Goal: Task Accomplishment & Management: Manage account settings

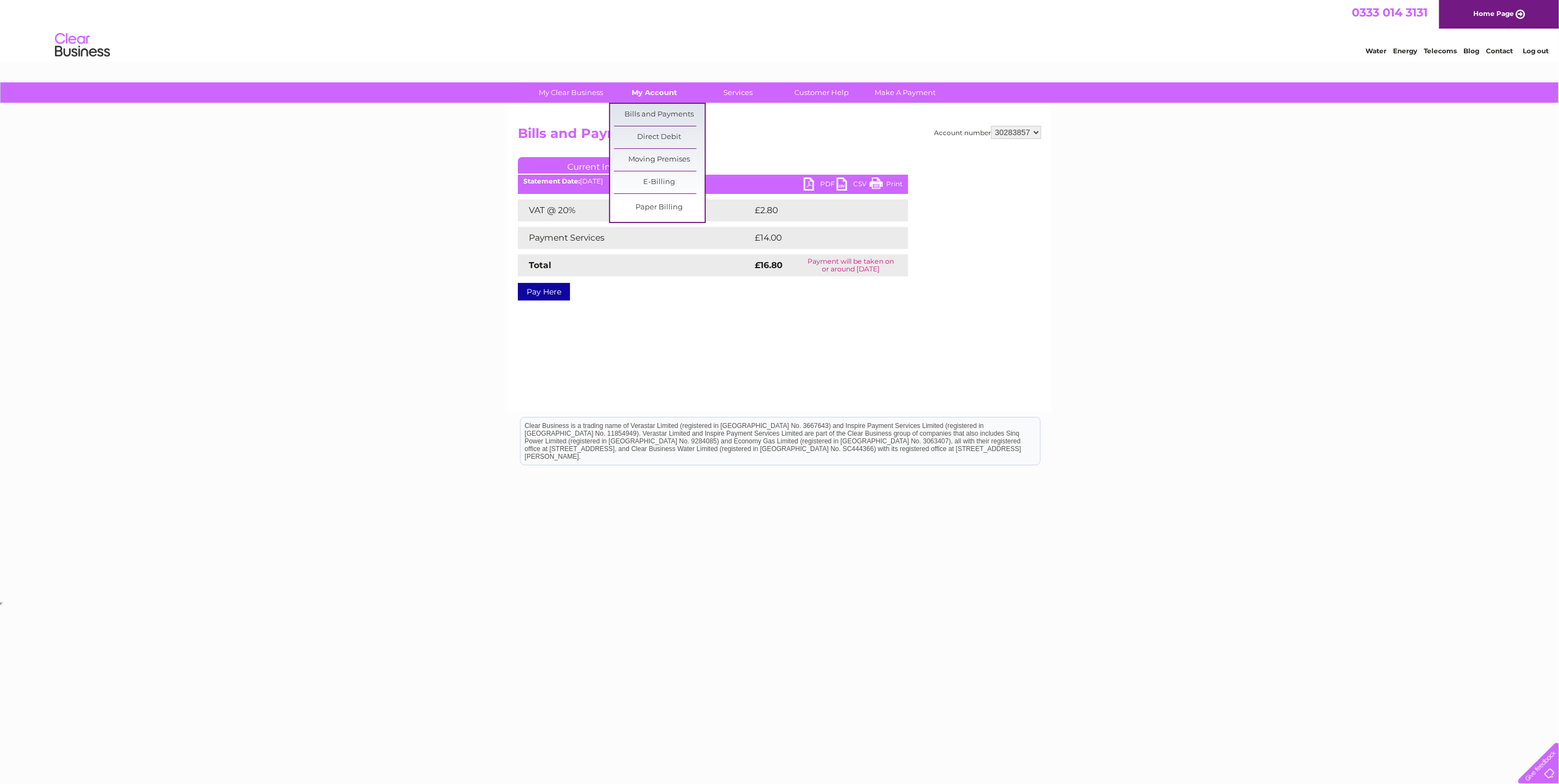
click at [649, 89] on link "My Account" at bounding box center [655, 93] width 91 height 21
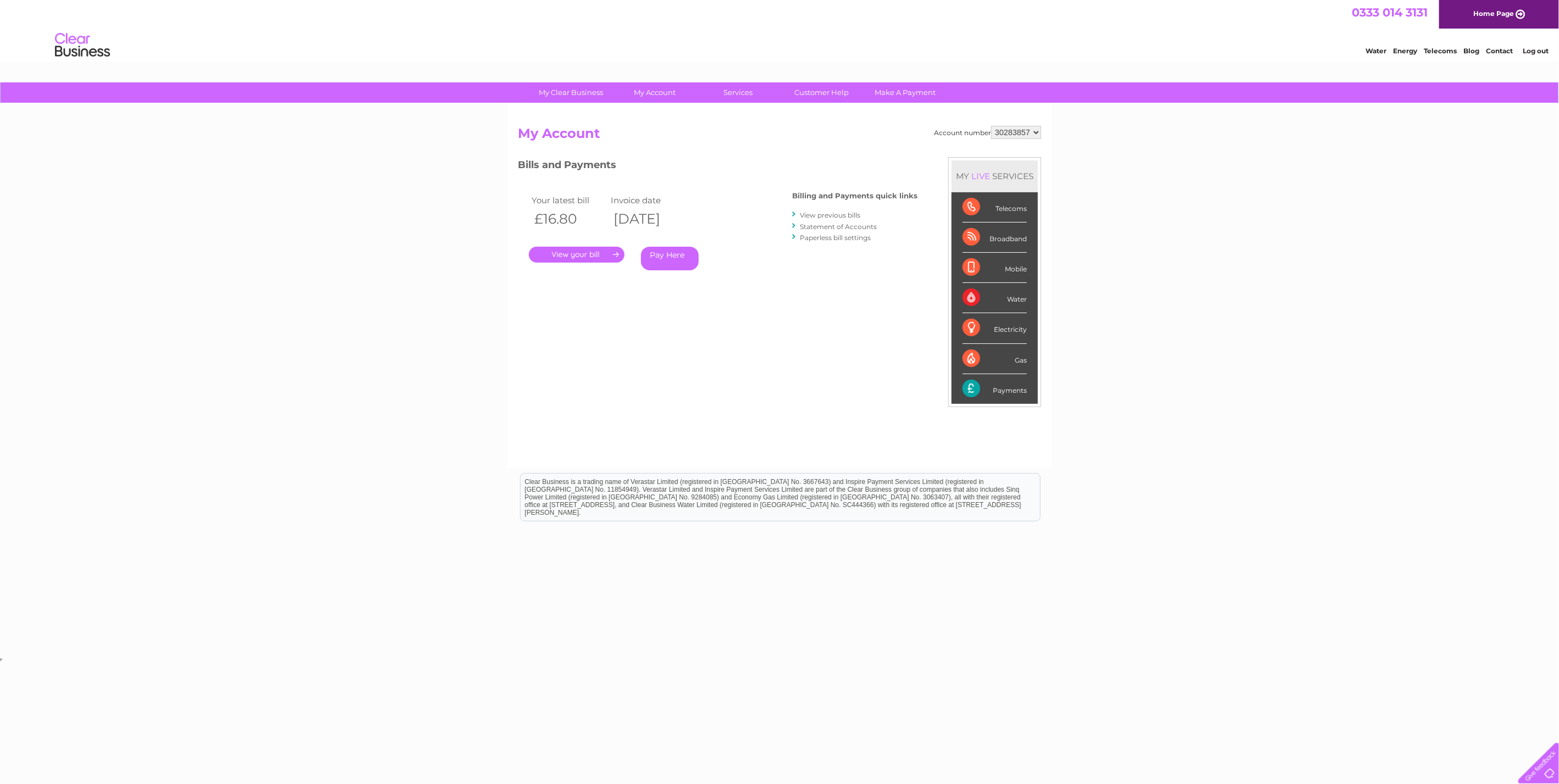
click at [846, 213] on link "View previous bills" at bounding box center [830, 215] width 61 height 8
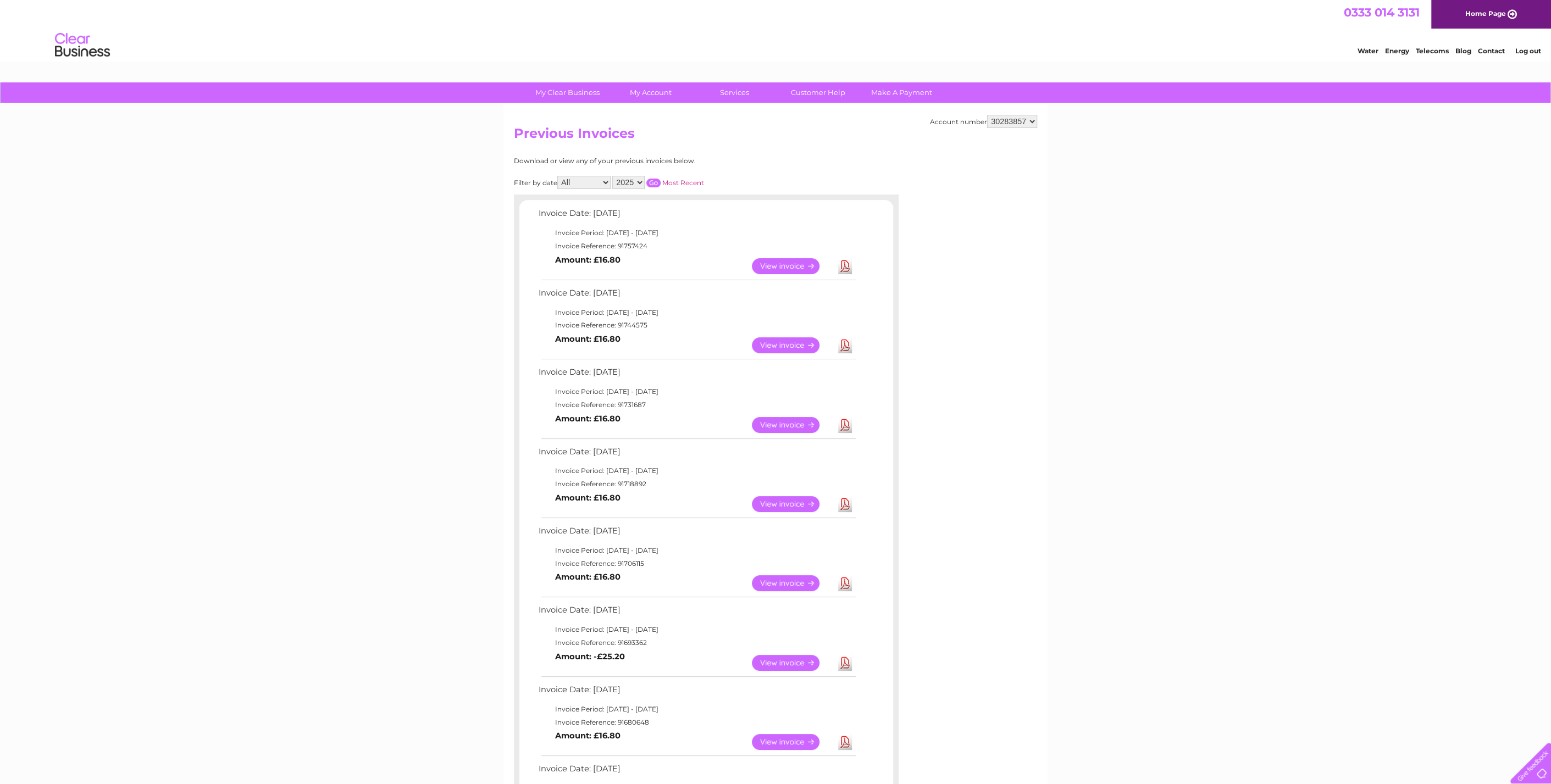
click at [640, 180] on select "2025 2024 2023" at bounding box center [629, 183] width 33 height 13
click at [613, 176] on select "2025 2024 2023" at bounding box center [629, 183] width 33 height 13
click at [653, 183] on input "button" at bounding box center [654, 183] width 15 height 9
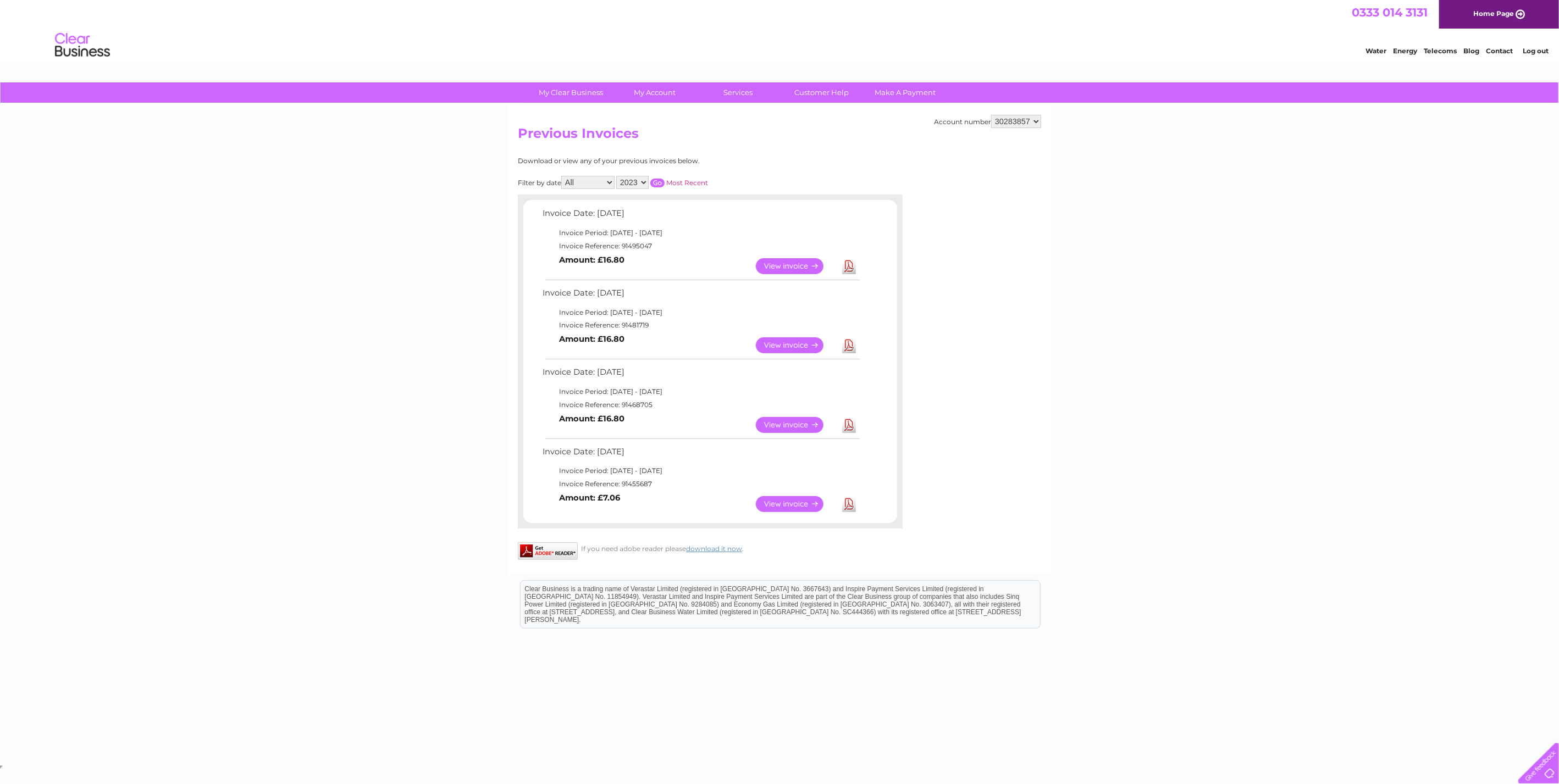
click at [643, 183] on select "2025 2024 2023" at bounding box center [632, 183] width 33 height 13
click at [617, 176] on select "2025 2024 2023" at bounding box center [632, 183] width 33 height 13
click at [645, 181] on select "2025 2024 2023" at bounding box center [632, 183] width 33 height 13
select select "2025"
click at [617, 176] on select "2025 2024 2023" at bounding box center [632, 183] width 33 height 13
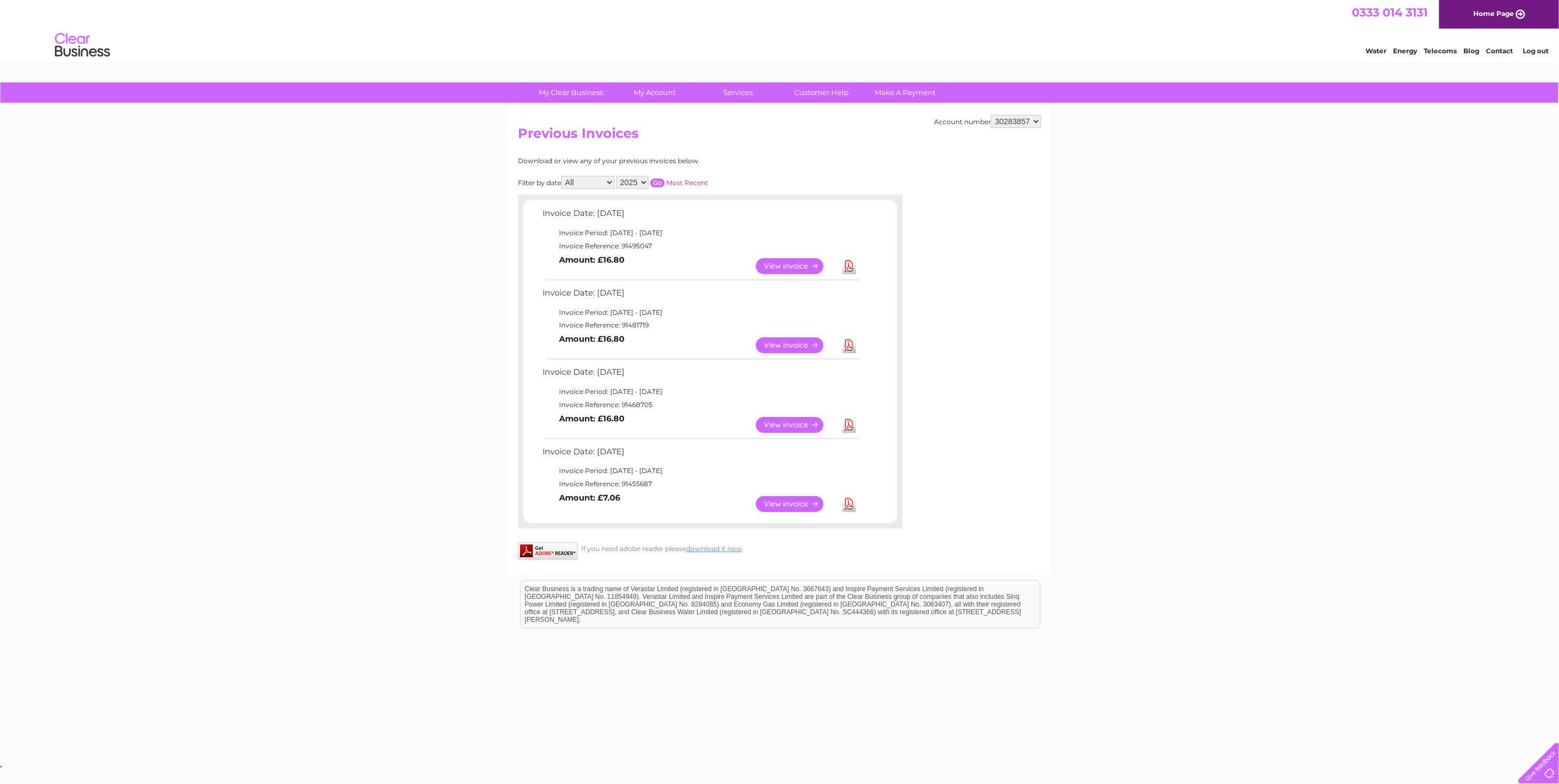
click at [655, 183] on input "button" at bounding box center [658, 183] width 15 height 9
